Goal: Information Seeking & Learning: Learn about a topic

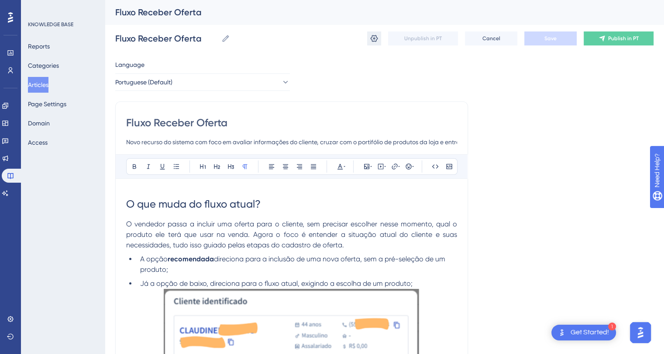
click at [374, 38] on icon at bounding box center [374, 38] width 7 height 7
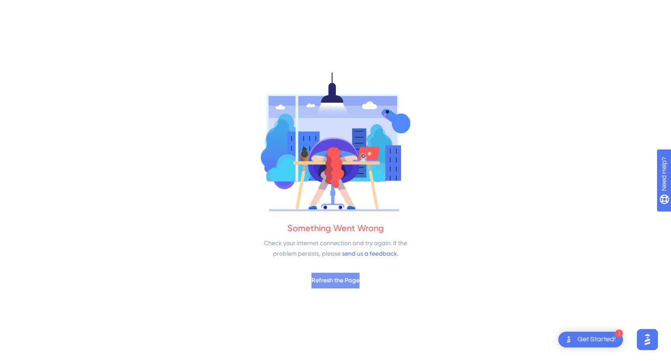
click at [334, 281] on span "Refresh the Page" at bounding box center [335, 280] width 48 height 10
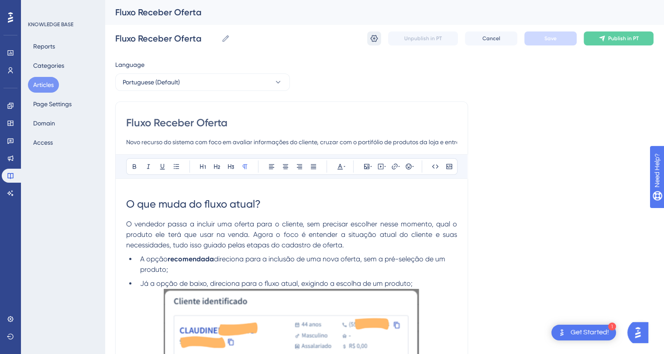
click at [377, 38] on icon at bounding box center [374, 38] width 9 height 9
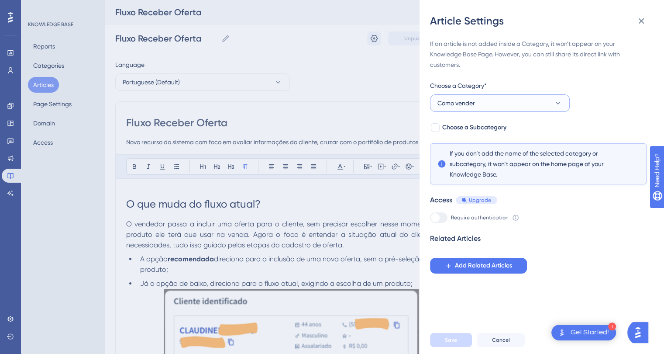
click at [554, 103] on icon at bounding box center [558, 103] width 9 height 9
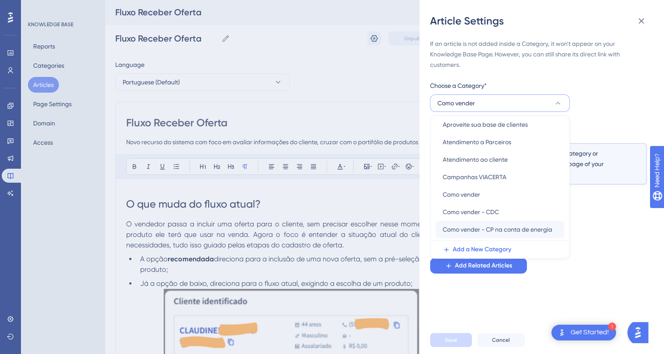
scroll to position [44, 0]
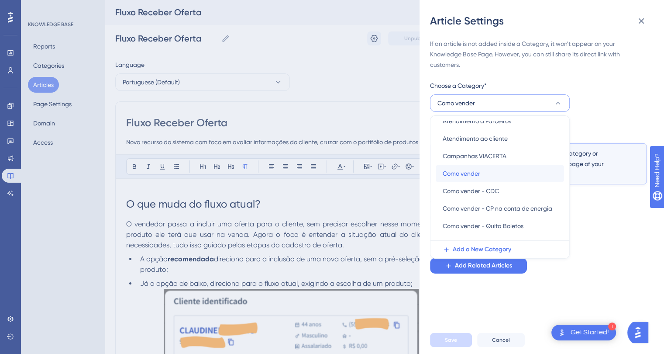
click at [471, 177] on span "Como vender" at bounding box center [462, 173] width 38 height 10
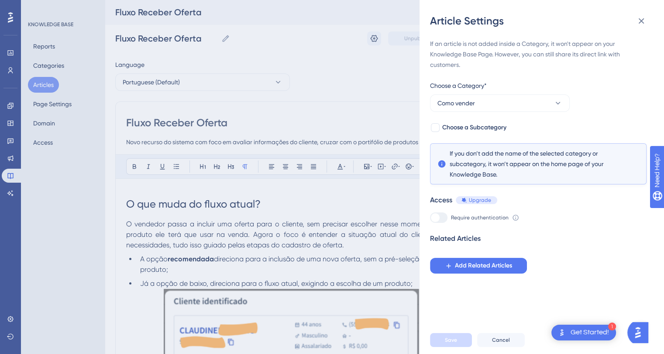
click at [590, 245] on div "Related Articles Add Related Articles" at bounding box center [538, 253] width 217 height 40
click at [647, 21] on button at bounding box center [641, 20] width 17 height 17
